Goal: Task Accomplishment & Management: Use online tool/utility

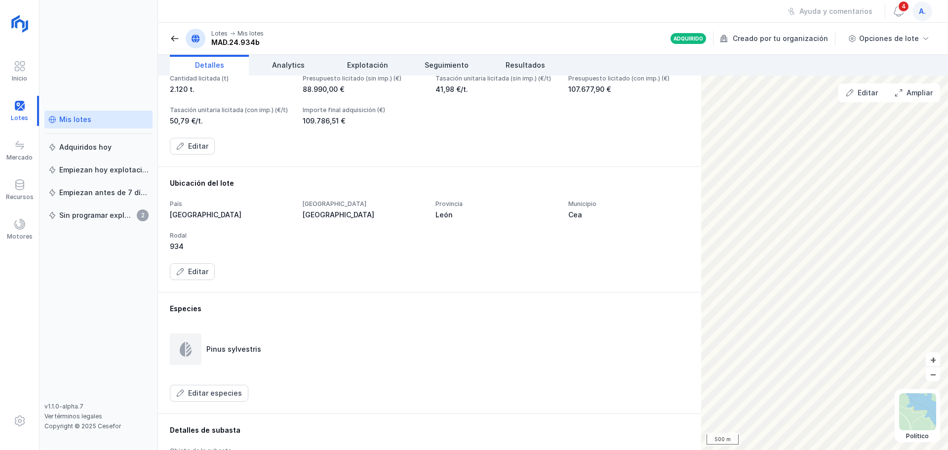
scroll to position [75, 0]
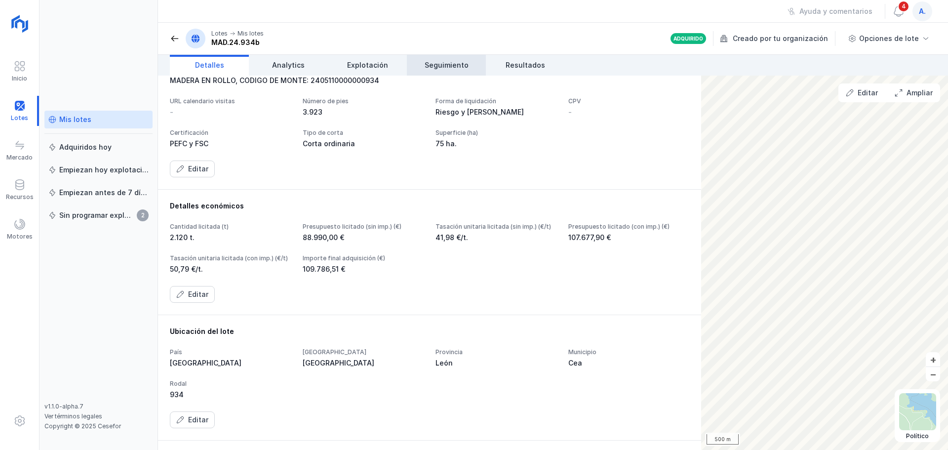
click at [444, 62] on span "Seguimiento" at bounding box center [446, 65] width 44 height 10
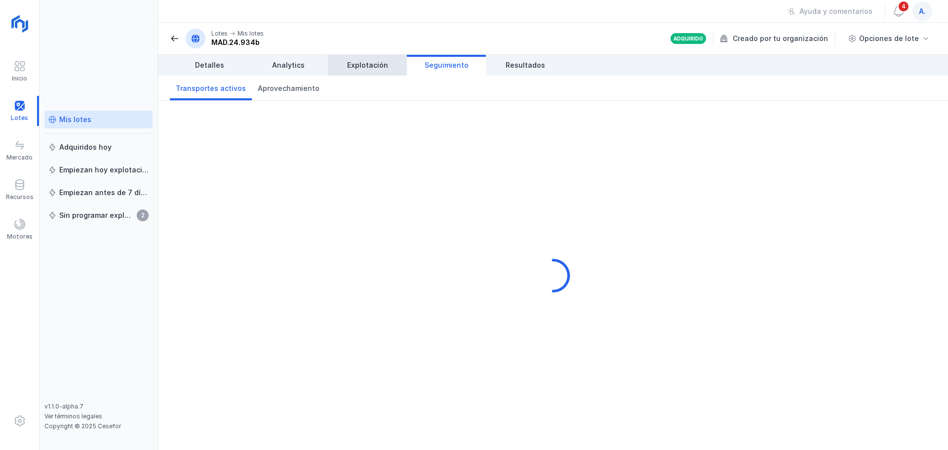
click at [370, 61] on span "Explotación" at bounding box center [367, 65] width 41 height 10
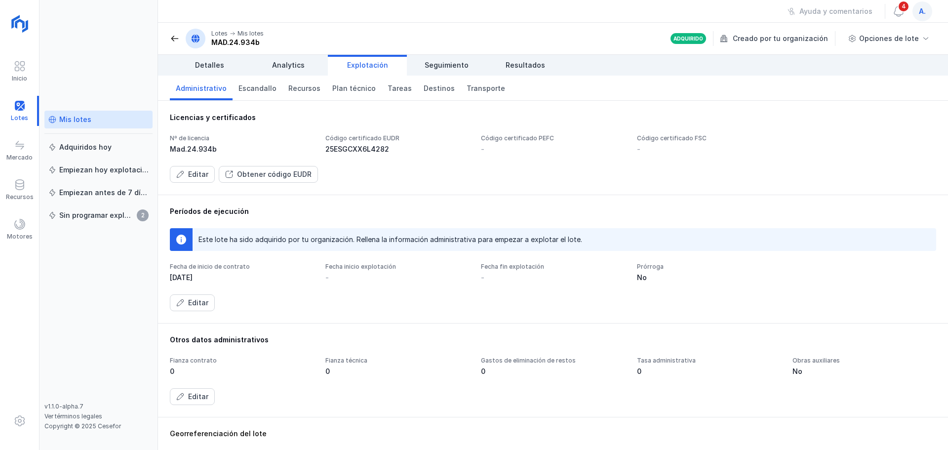
click at [76, 120] on div "Mis lotes" at bounding box center [75, 120] width 32 height 10
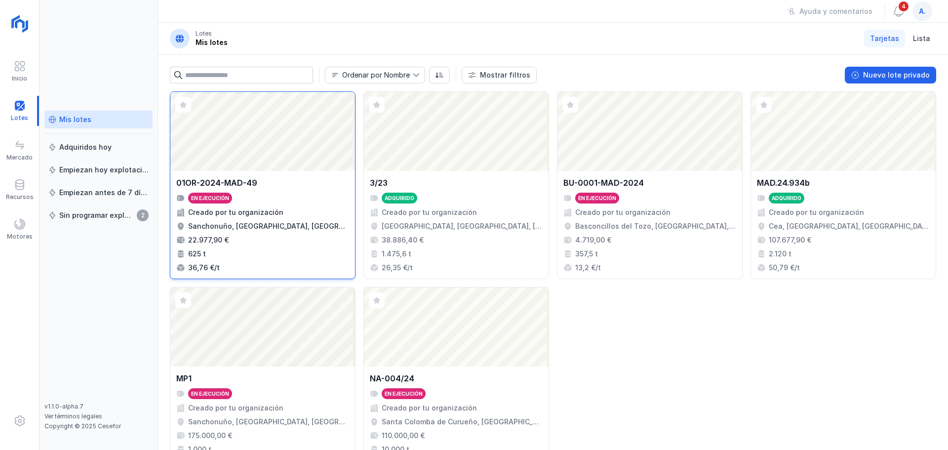
click at [237, 138] on div "Abrir lote" at bounding box center [262, 131] width 185 height 79
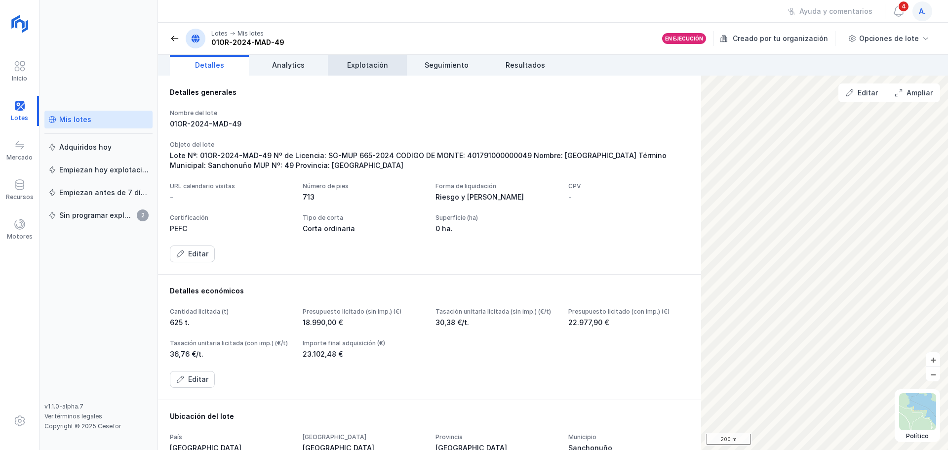
click at [361, 69] on span "Explotación" at bounding box center [367, 65] width 41 height 10
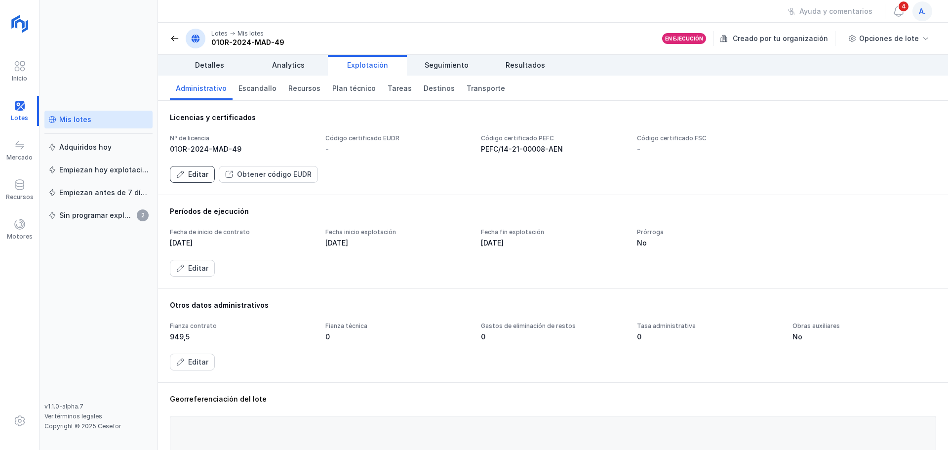
click at [190, 172] on div "Editar" at bounding box center [198, 174] width 20 height 10
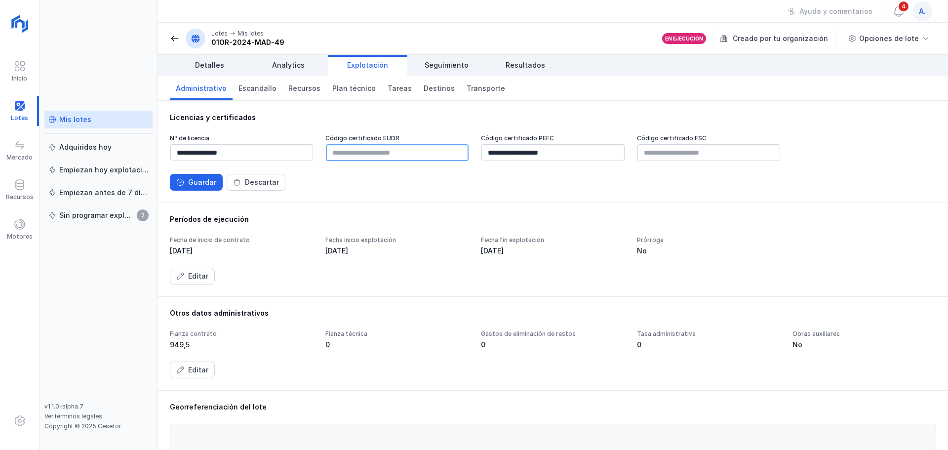
click at [379, 160] on input "text" at bounding box center [397, 152] width 143 height 17
paste input "**********"
type input "**********"
click at [188, 177] on button "Guardar" at bounding box center [196, 182] width 53 height 17
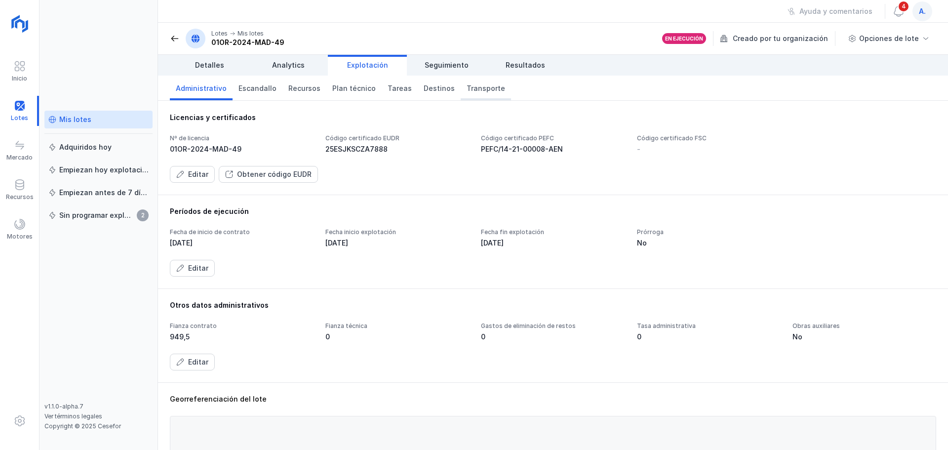
click at [468, 89] on span "Transporte" at bounding box center [485, 88] width 39 height 10
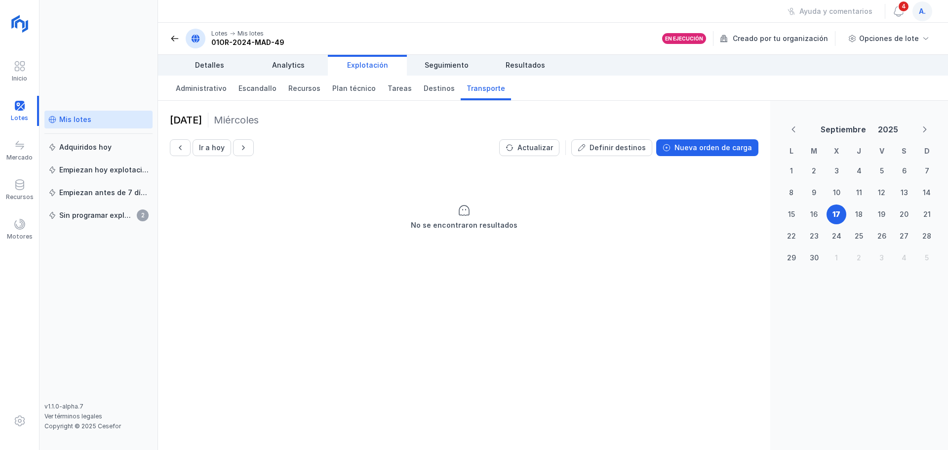
click at [179, 40] on span at bounding box center [175, 39] width 10 height 10
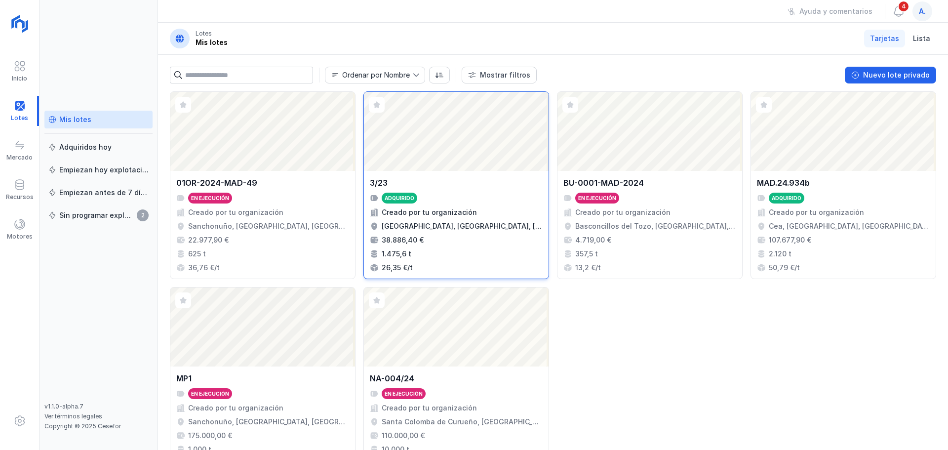
click at [422, 156] on div "Abrir lote" at bounding box center [456, 131] width 185 height 79
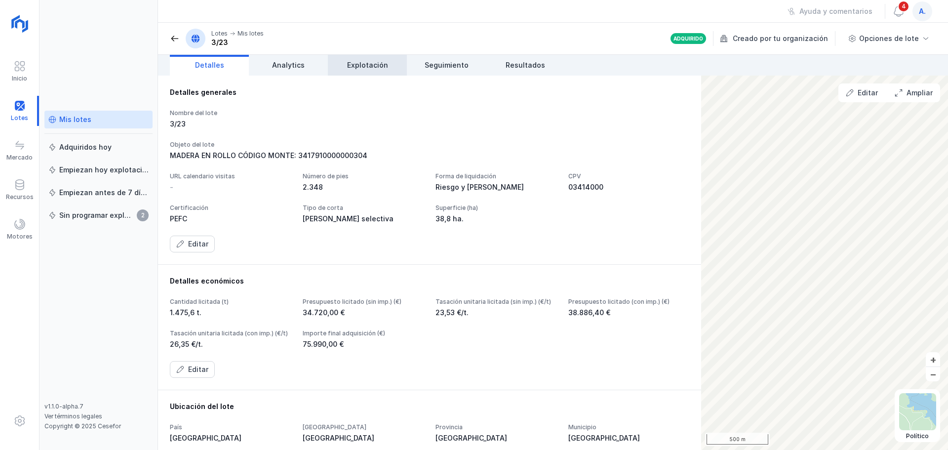
click at [361, 64] on span "Explotación" at bounding box center [367, 65] width 41 height 10
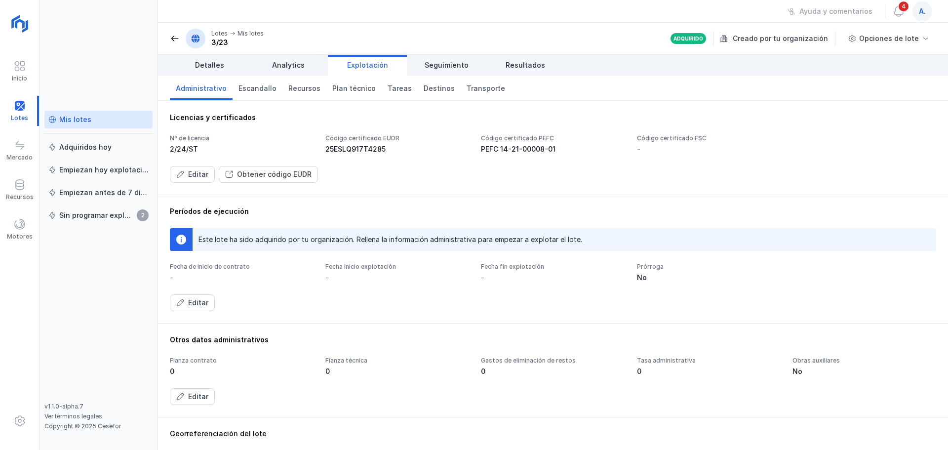
click at [512, 87] on div "Administrativo Escandallo Recursos Plan técnico [PERSON_NAME] Transporte" at bounding box center [553, 88] width 790 height 25
click at [468, 88] on span "Transporte" at bounding box center [485, 88] width 39 height 10
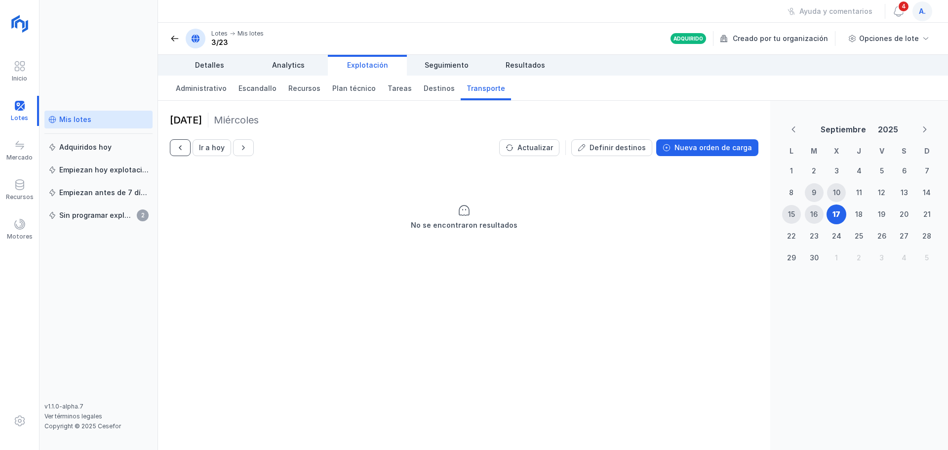
click at [180, 151] on span "button" at bounding box center [180, 148] width 8 height 8
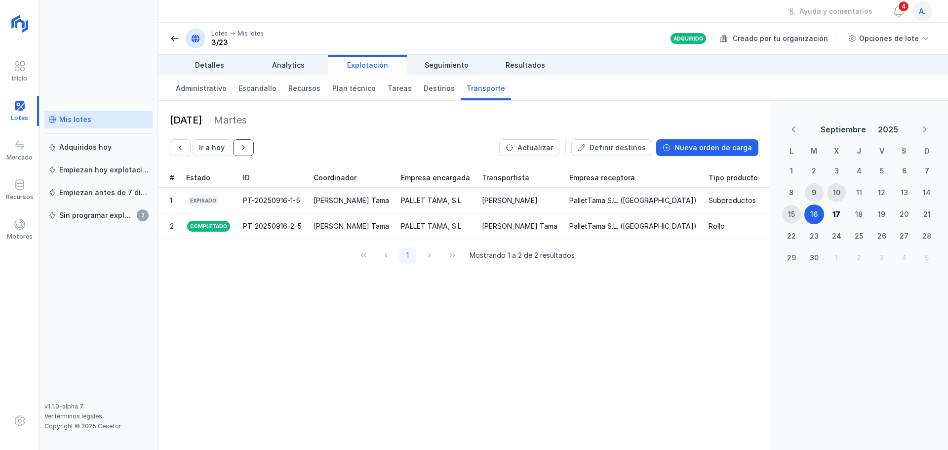
click at [237, 154] on button "button" at bounding box center [243, 147] width 21 height 17
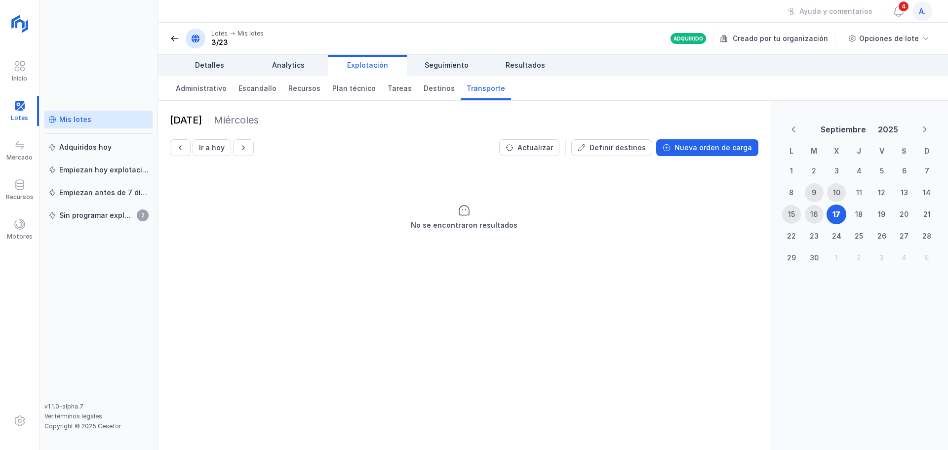
click at [98, 116] on div "Mis lotes" at bounding box center [98, 120] width 100 height 10
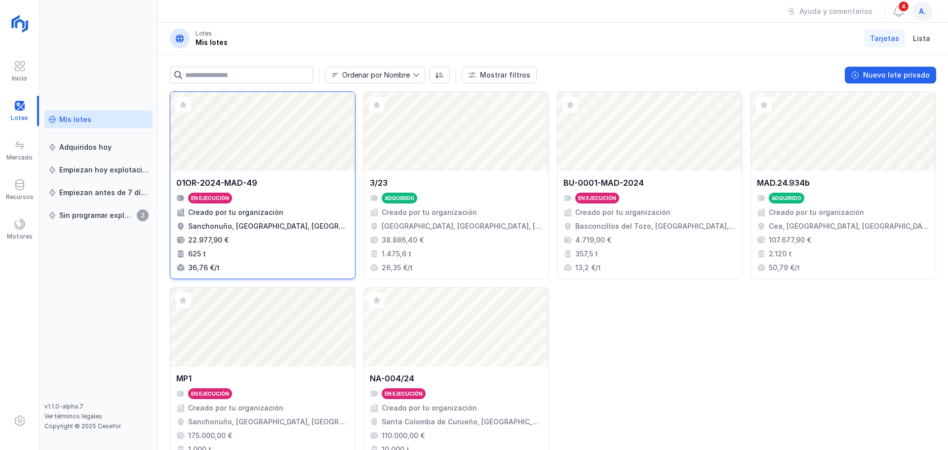
click at [222, 140] on div "Abrir lote" at bounding box center [262, 131] width 185 height 79
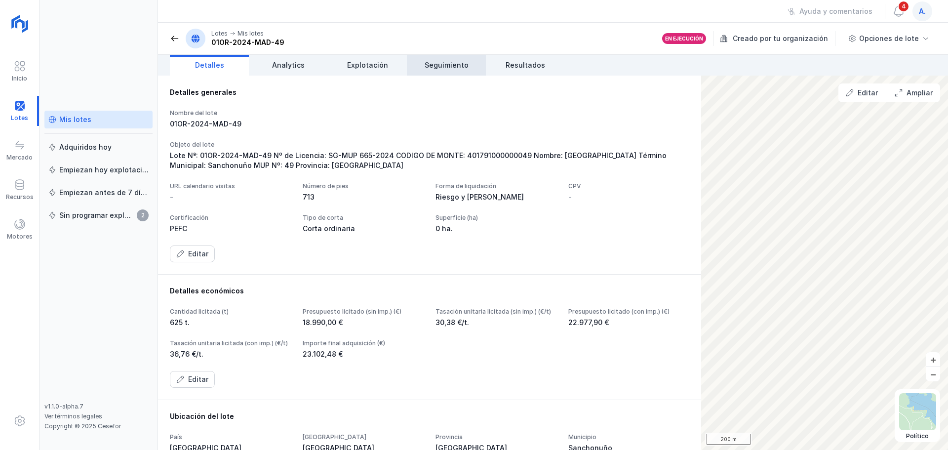
click at [451, 67] on span "Seguimiento" at bounding box center [446, 65] width 44 height 10
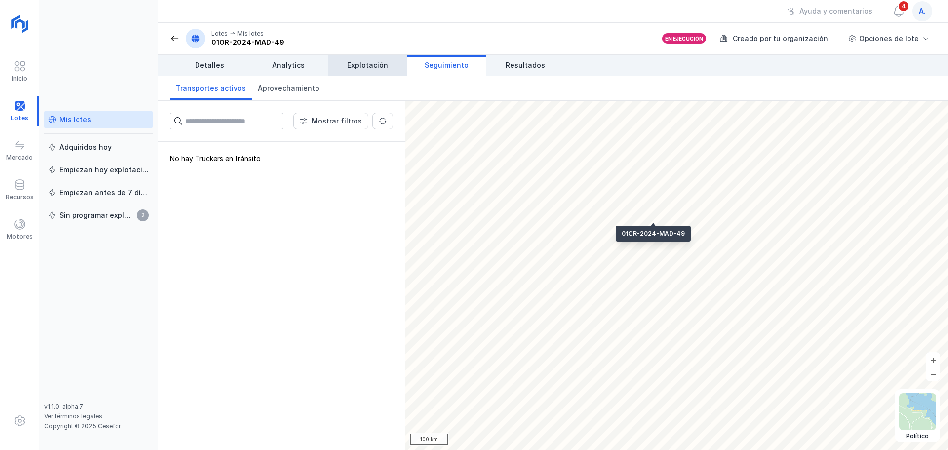
click at [386, 66] on span "Explotación" at bounding box center [367, 65] width 41 height 10
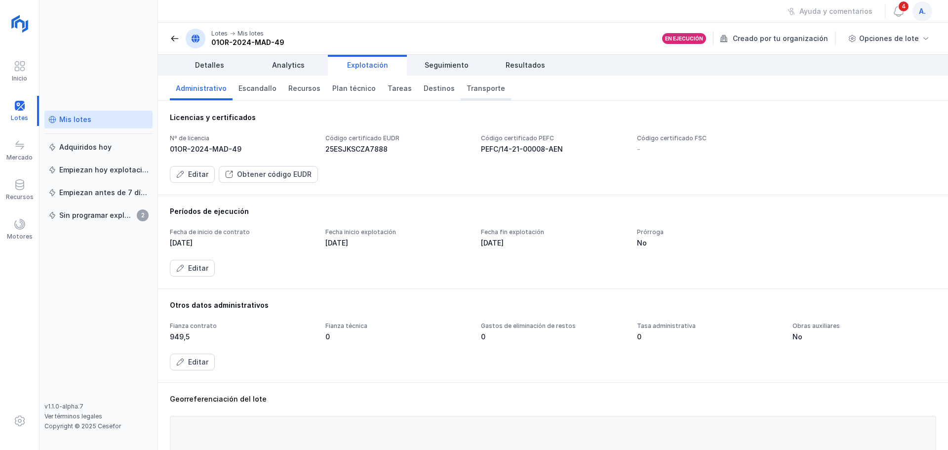
click at [471, 85] on span "Transporte" at bounding box center [485, 88] width 39 height 10
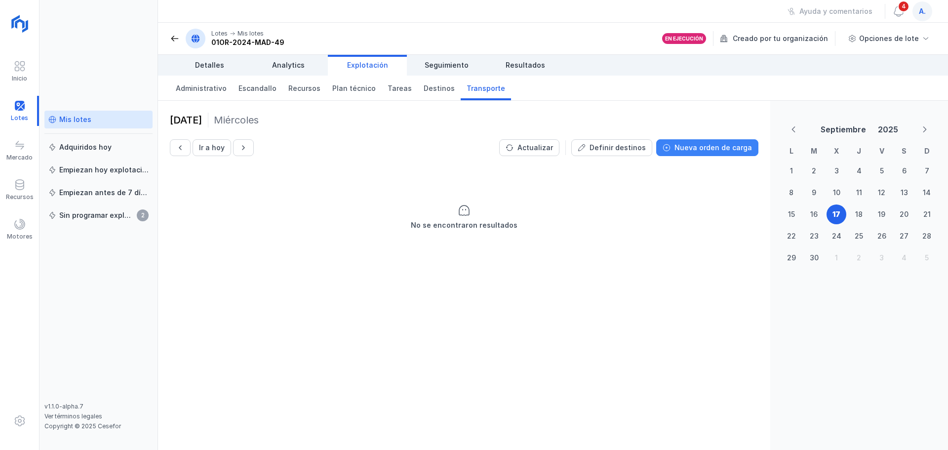
click at [733, 151] on div "Nueva orden de carga" at bounding box center [712, 148] width 77 height 10
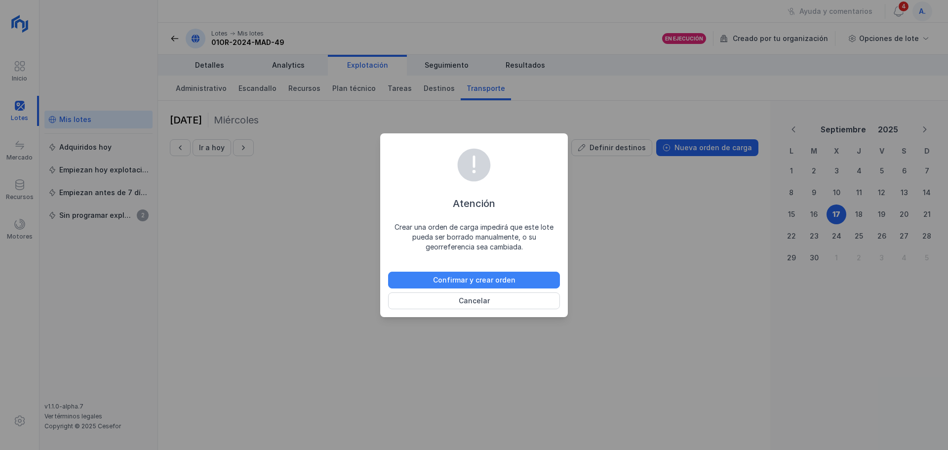
click at [496, 276] on div "Confirmar y crear orden" at bounding box center [474, 280] width 82 height 10
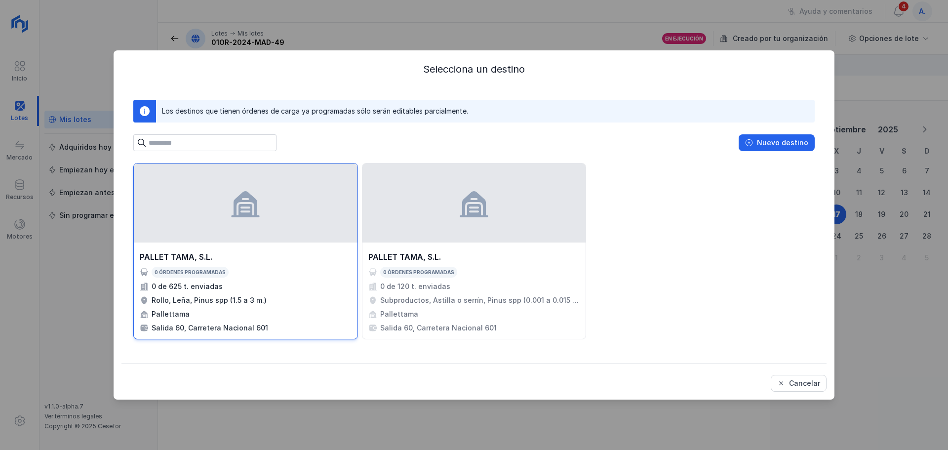
click at [167, 298] on div "Rollo, Leña, Pinus spp (1.5 a 3 m.)" at bounding box center [209, 300] width 115 height 10
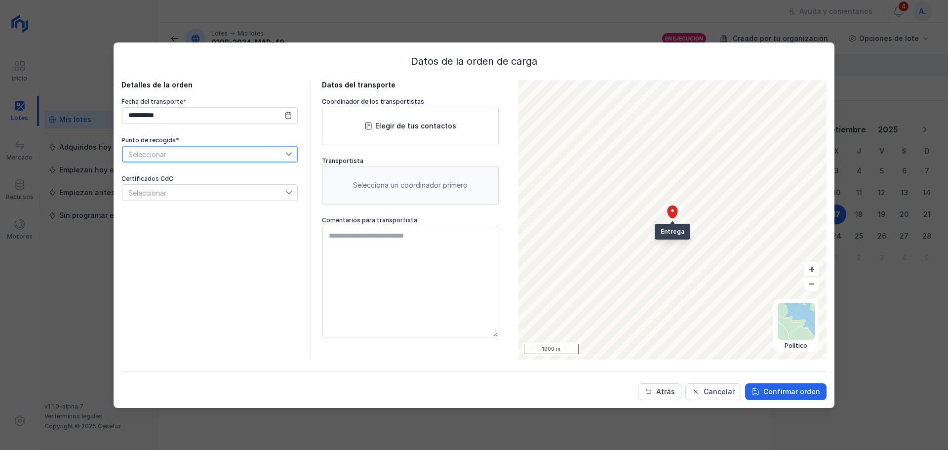
click at [200, 155] on span "Seleccionar" at bounding box center [203, 154] width 163 height 16
click at [154, 170] on span "CARGADERO 1" at bounding box center [151, 171] width 47 height 7
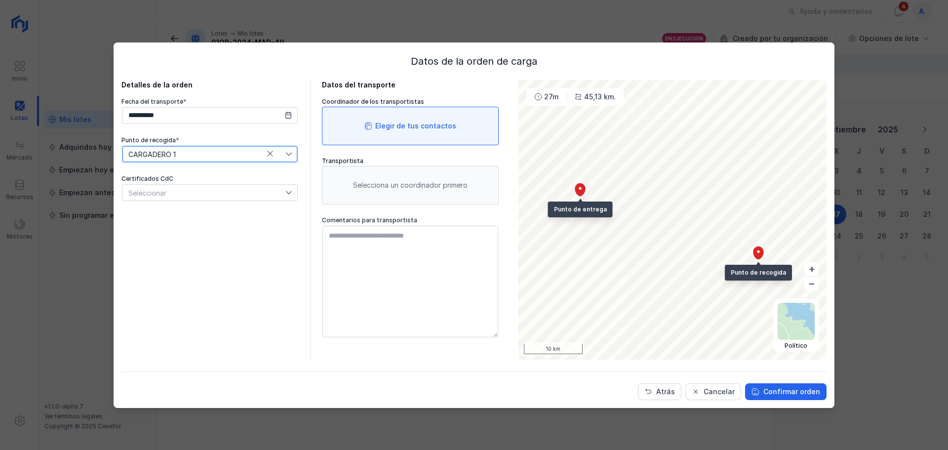
click at [461, 136] on div "Elegir de tus contactos" at bounding box center [410, 126] width 177 height 39
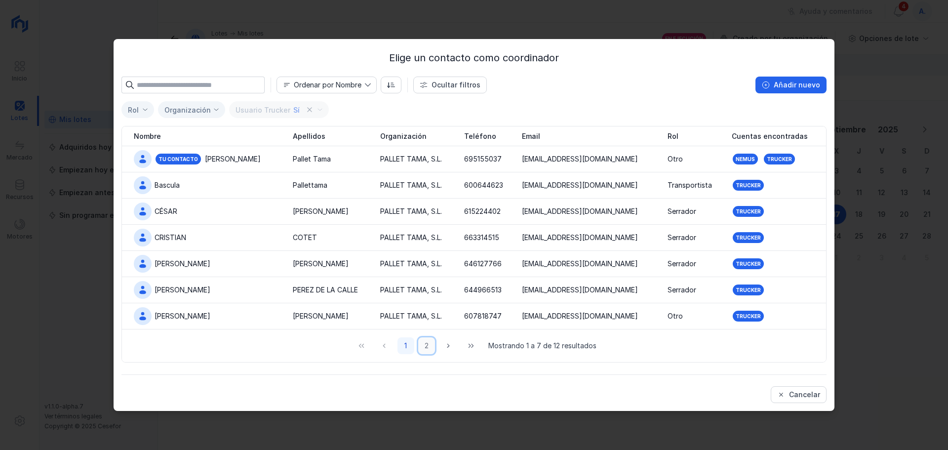
click at [425, 345] on button "2" at bounding box center [426, 345] width 17 height 17
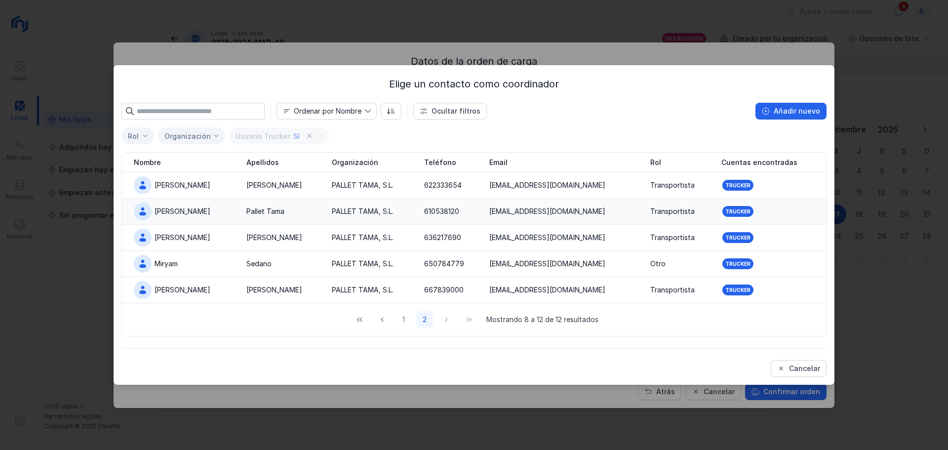
click at [165, 213] on div "[PERSON_NAME]" at bounding box center [182, 211] width 56 height 10
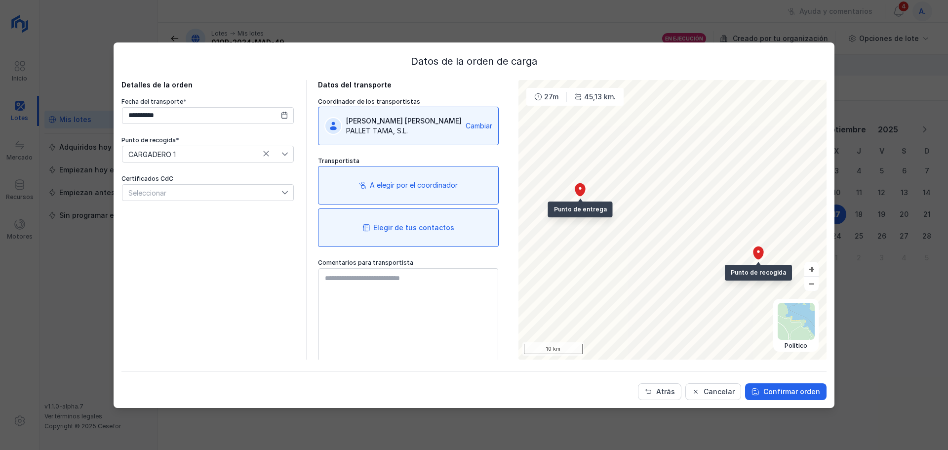
click at [405, 222] on div "Elegir de tus contactos" at bounding box center [408, 227] width 181 height 39
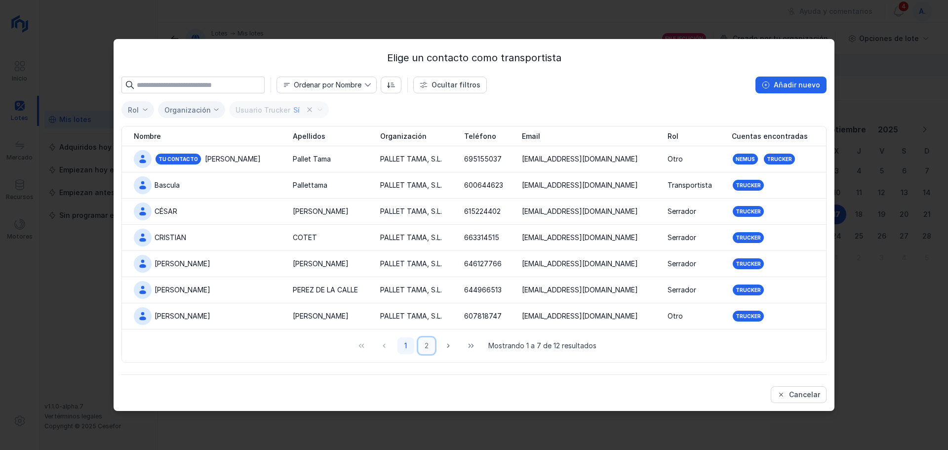
click at [430, 348] on button "2" at bounding box center [426, 345] width 17 height 17
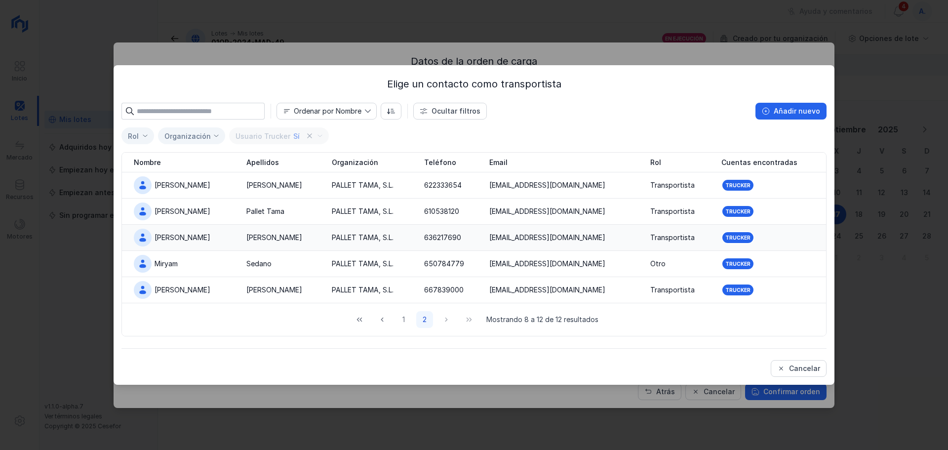
click at [174, 233] on div "[PERSON_NAME]" at bounding box center [182, 237] width 56 height 10
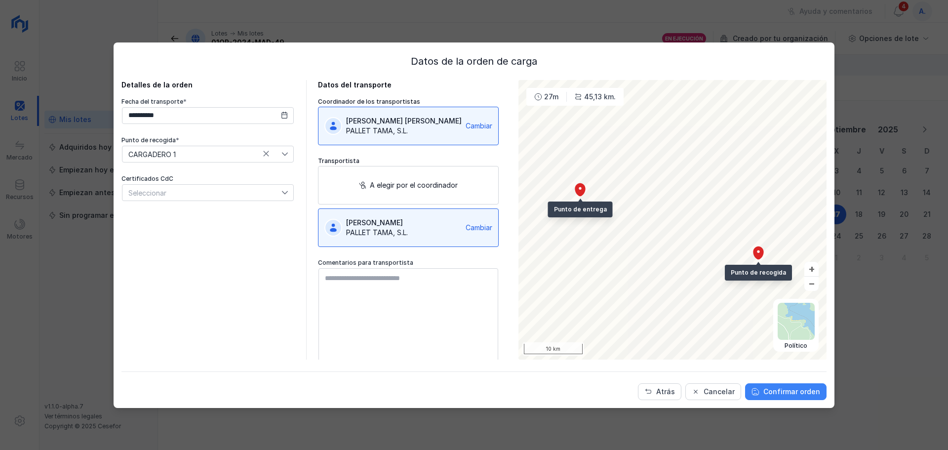
click at [769, 386] on div "Confirmar orden" at bounding box center [791, 391] width 57 height 10
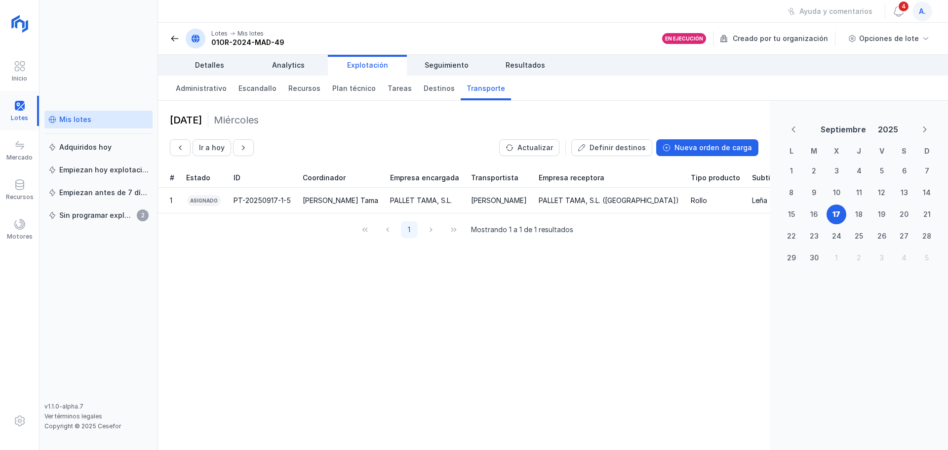
click at [20, 118] on div at bounding box center [19, 111] width 39 height 30
click at [72, 121] on div "Mis lotes" at bounding box center [75, 120] width 32 height 10
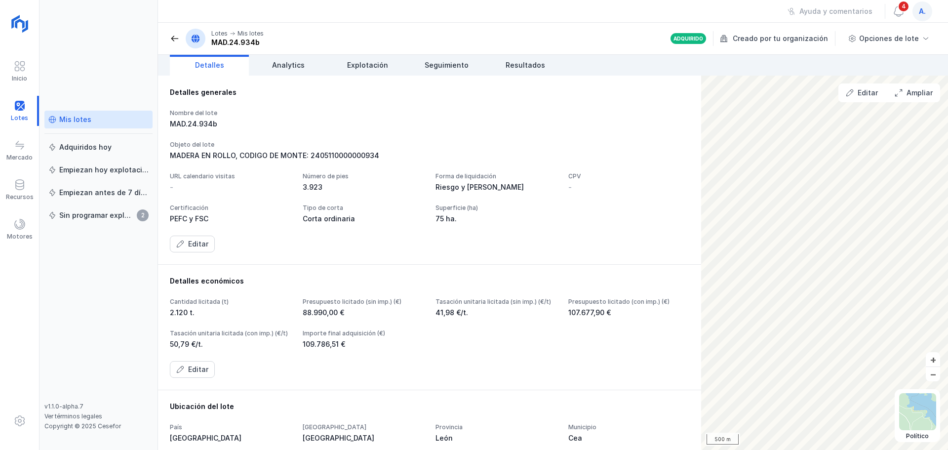
click at [59, 117] on div "Mis lotes" at bounding box center [75, 120] width 32 height 10
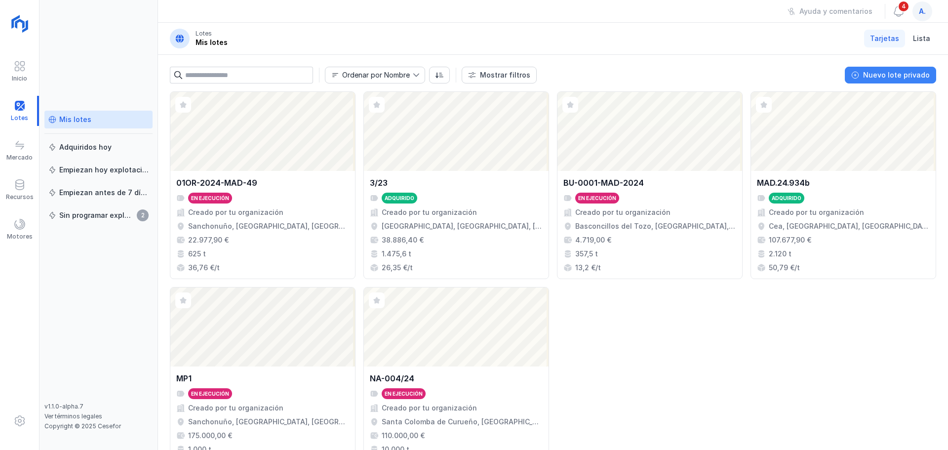
click at [901, 79] on div "Nuevo lote privado" at bounding box center [896, 75] width 67 height 10
